Goal: Task Accomplishment & Management: Use online tool/utility

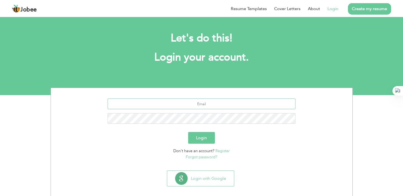
click at [214, 99] on input "text" at bounding box center [202, 103] width 188 height 11
click at [250, 128] on form "Login Don't have an account? Register Forgot password?" at bounding box center [202, 128] width 294 height 61
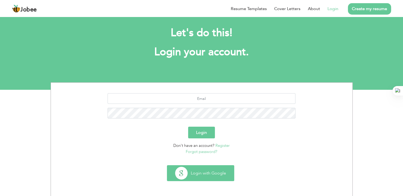
click at [225, 174] on button "Login with Google" at bounding box center [200, 172] width 67 height 15
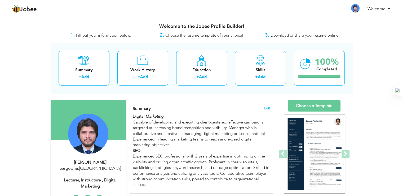
click at [337, 106] on link "Choose a Template" at bounding box center [314, 105] width 52 height 11
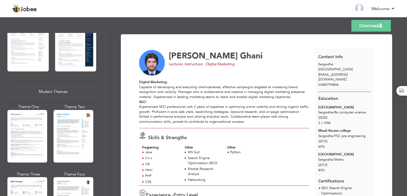
scroll to position [192, 0]
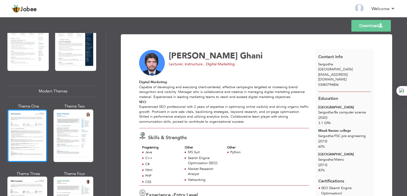
click at [39, 127] on div at bounding box center [27, 135] width 40 height 52
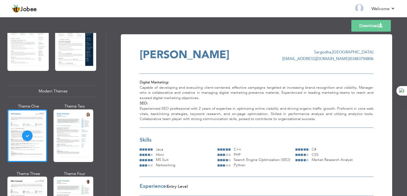
click at [367, 26] on link "Download" at bounding box center [370, 26] width 39 height 12
